Goal: Information Seeking & Learning: Learn about a topic

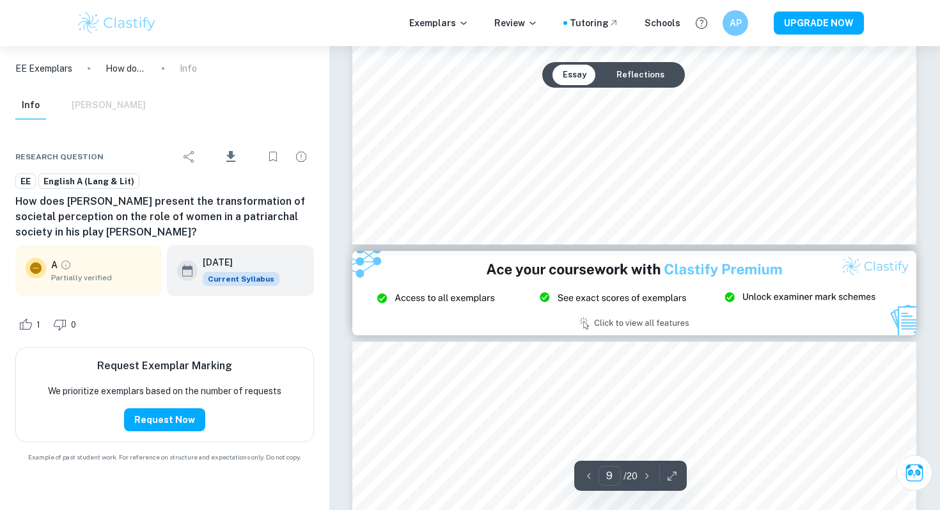
scroll to position [5687, 0]
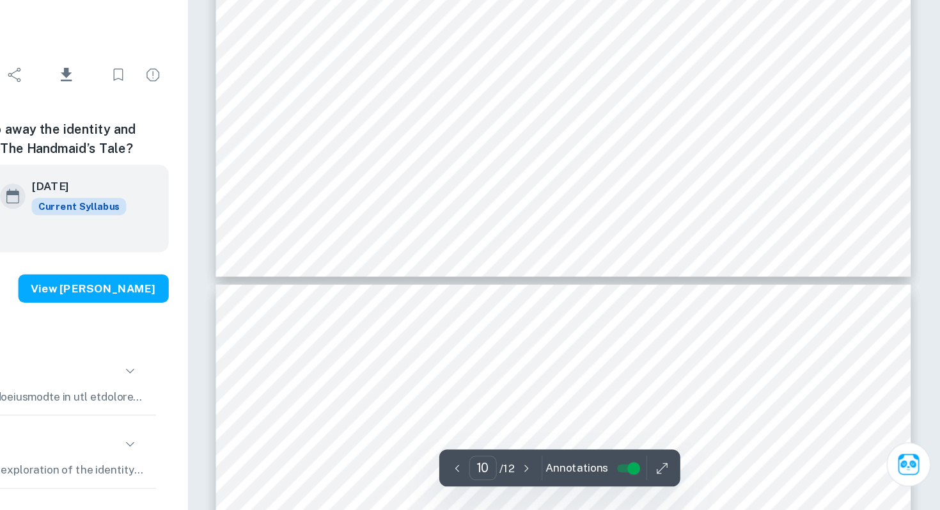
scroll to position [8047, 0]
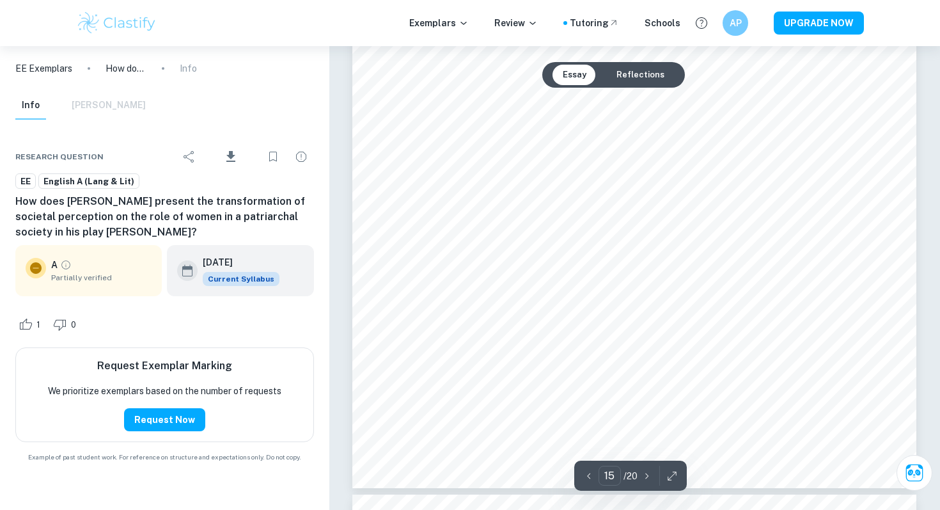
scroll to position [10977, 0]
